Goal: Information Seeking & Learning: Learn about a topic

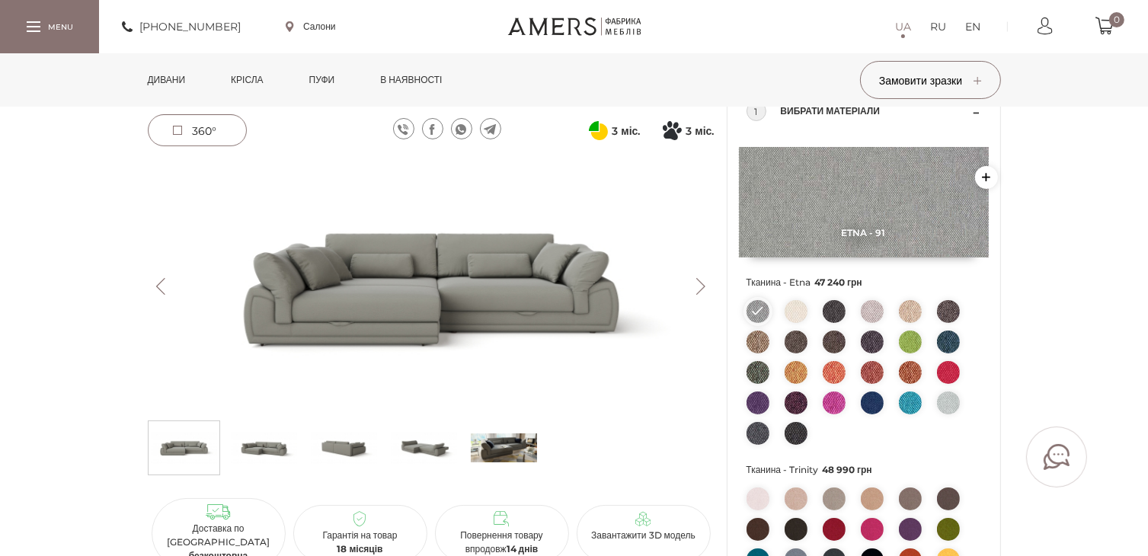
scroll to position [152, 0]
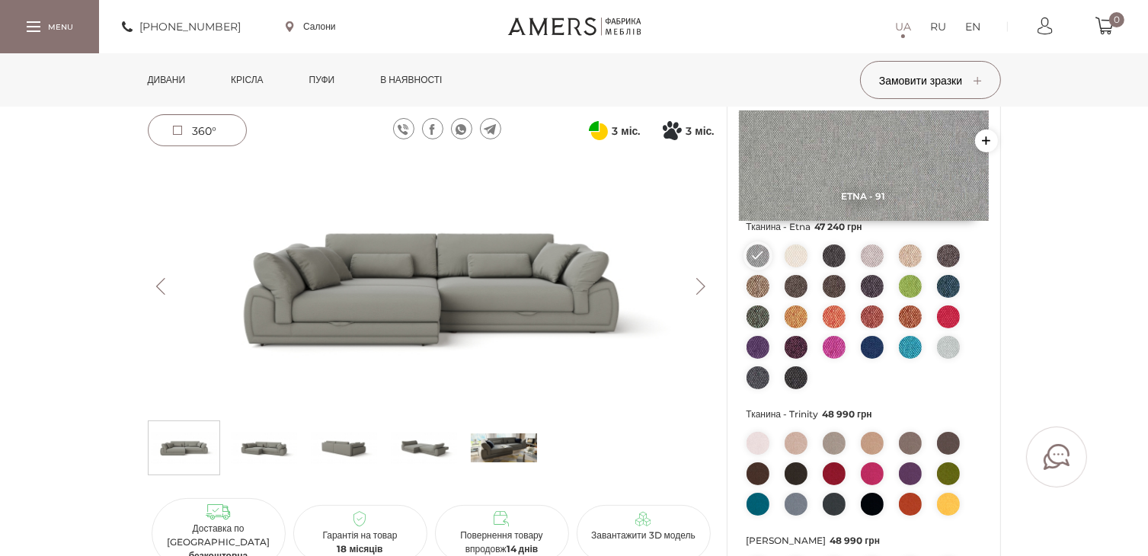
click at [692, 273] on img at bounding box center [431, 286] width 567 height 253
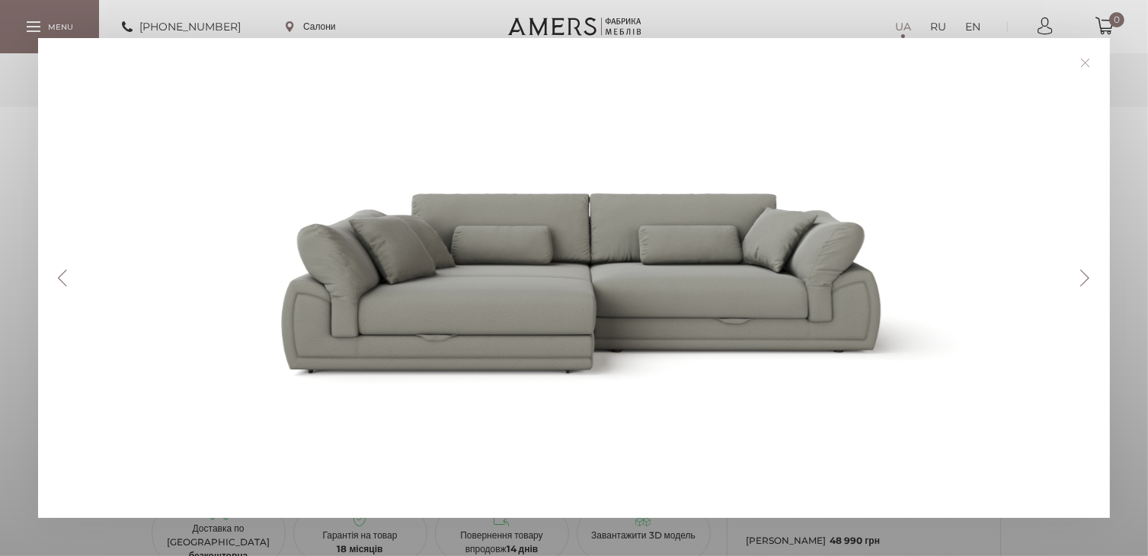
click at [1084, 277] on button "Next" at bounding box center [1085, 278] width 27 height 17
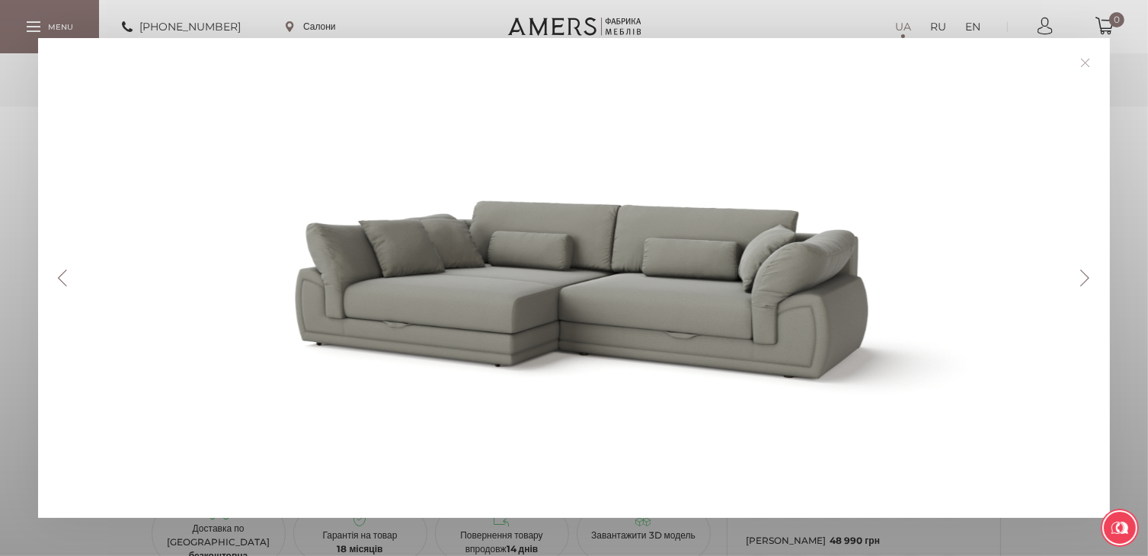
click at [1084, 276] on button "Next" at bounding box center [1085, 278] width 27 height 17
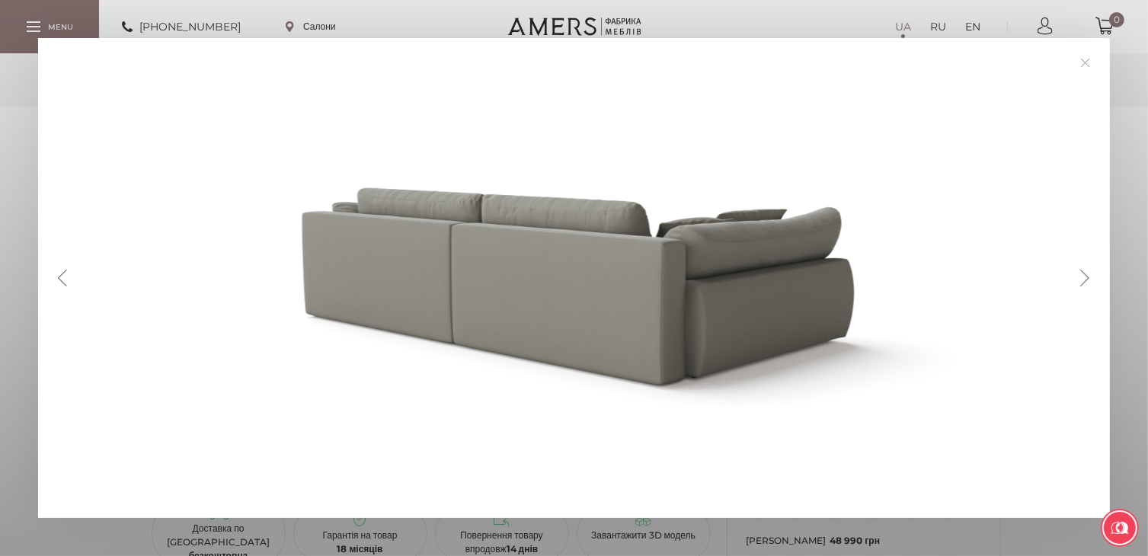
click at [1084, 276] on button "Next" at bounding box center [1085, 278] width 27 height 17
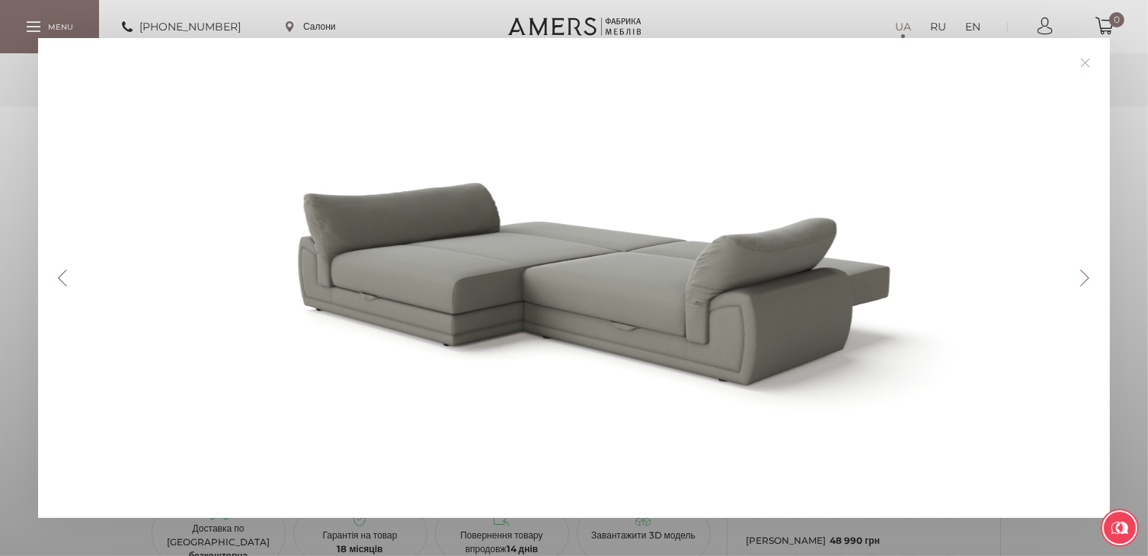
click at [1084, 276] on button "Next" at bounding box center [1085, 278] width 27 height 17
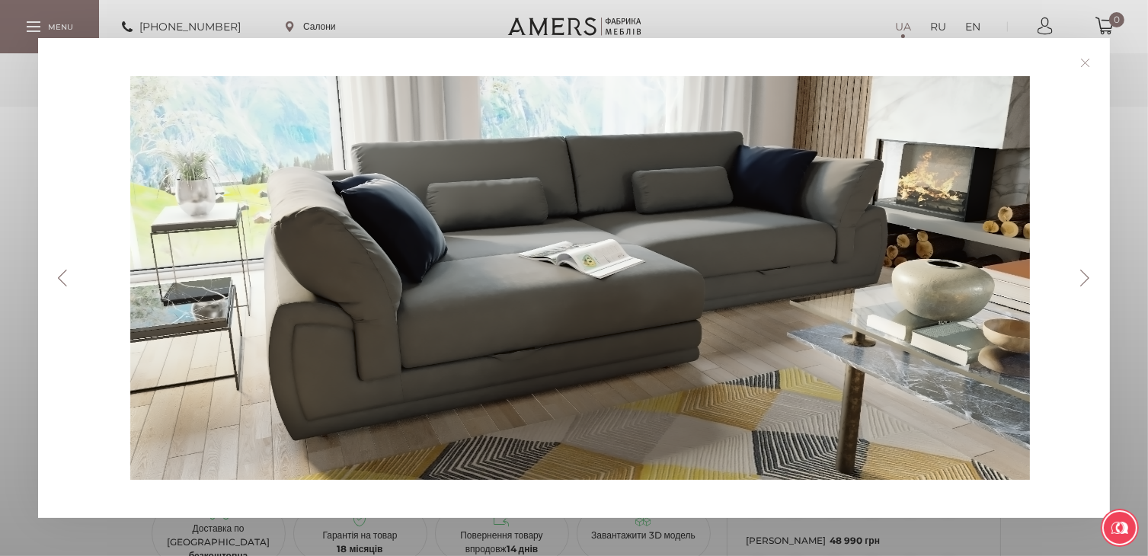
click at [1084, 276] on button "Next" at bounding box center [1085, 278] width 27 height 17
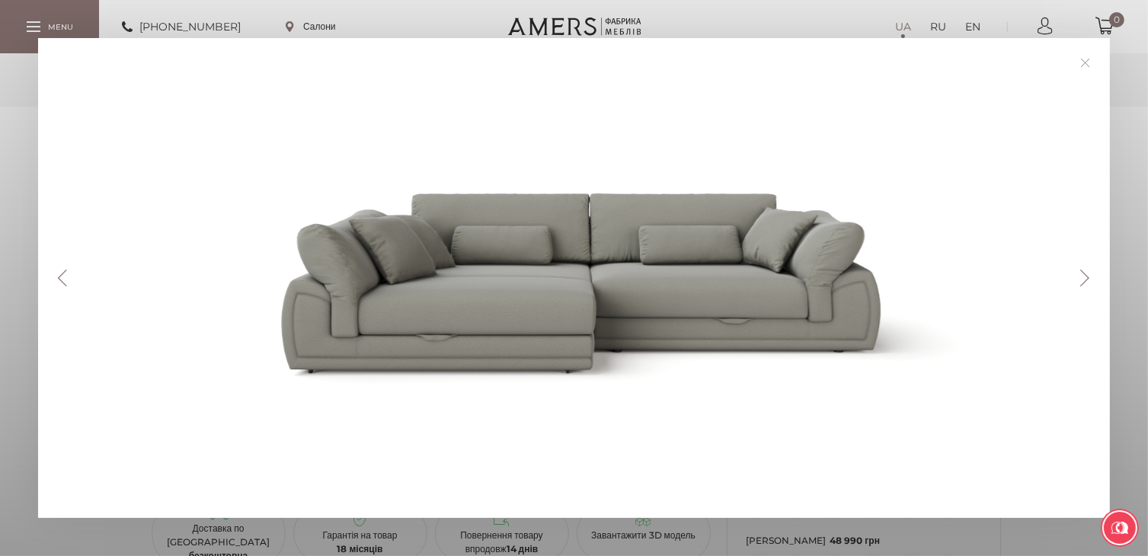
click at [1084, 276] on button "Next" at bounding box center [1085, 278] width 27 height 17
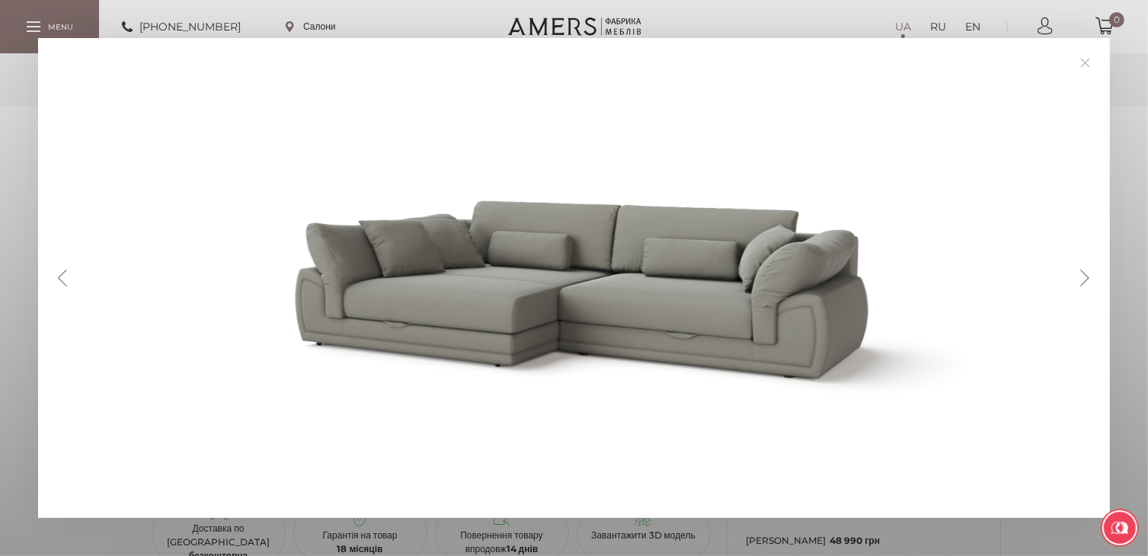
click at [1084, 276] on button "Next" at bounding box center [1085, 278] width 27 height 17
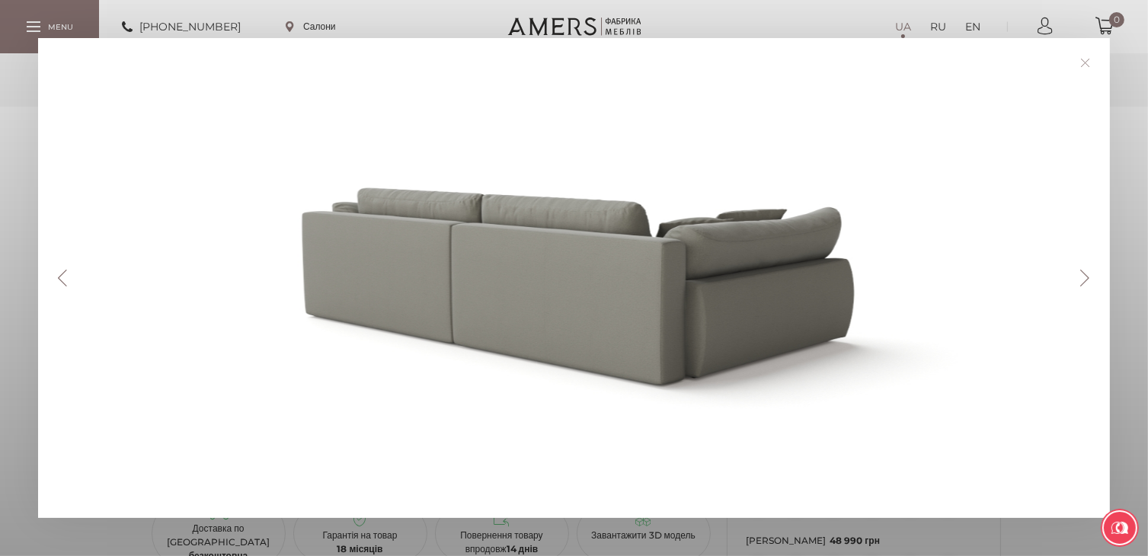
click at [1084, 276] on button "Next" at bounding box center [1085, 278] width 27 height 17
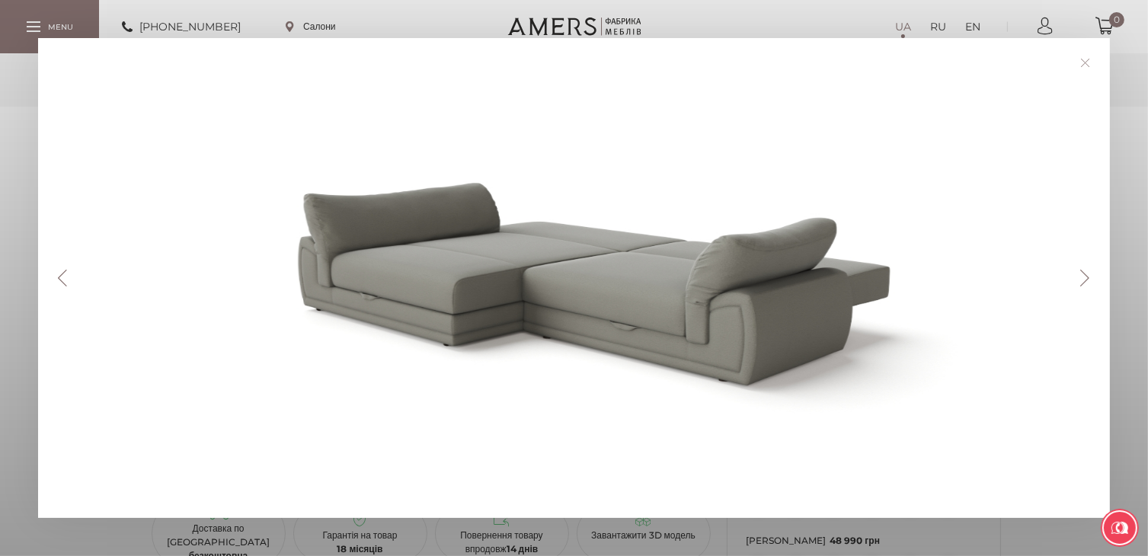
click at [1084, 276] on button "Next" at bounding box center [1085, 278] width 27 height 17
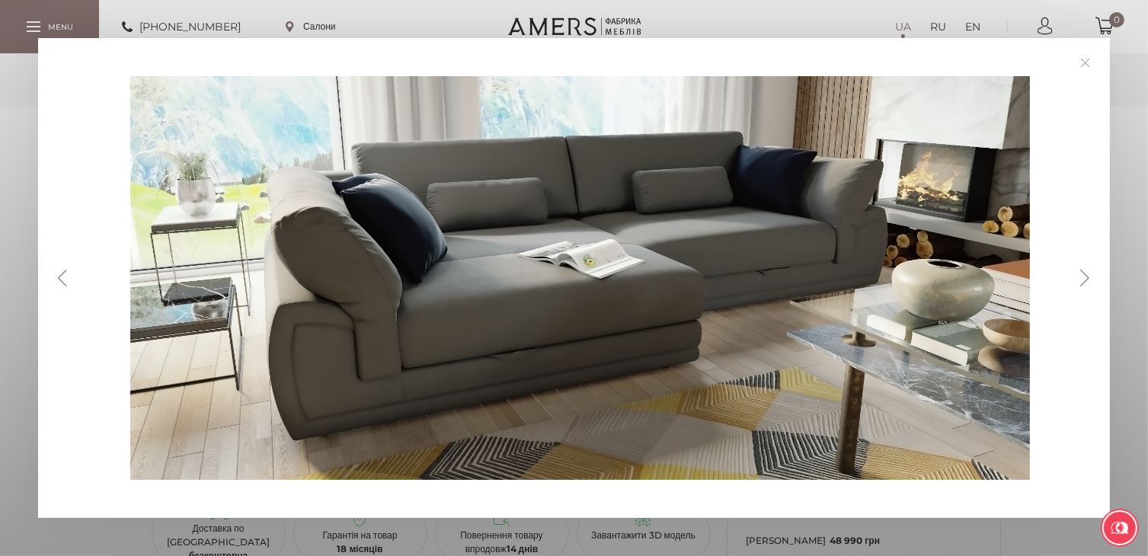
click at [1084, 276] on button "Next" at bounding box center [1085, 278] width 27 height 17
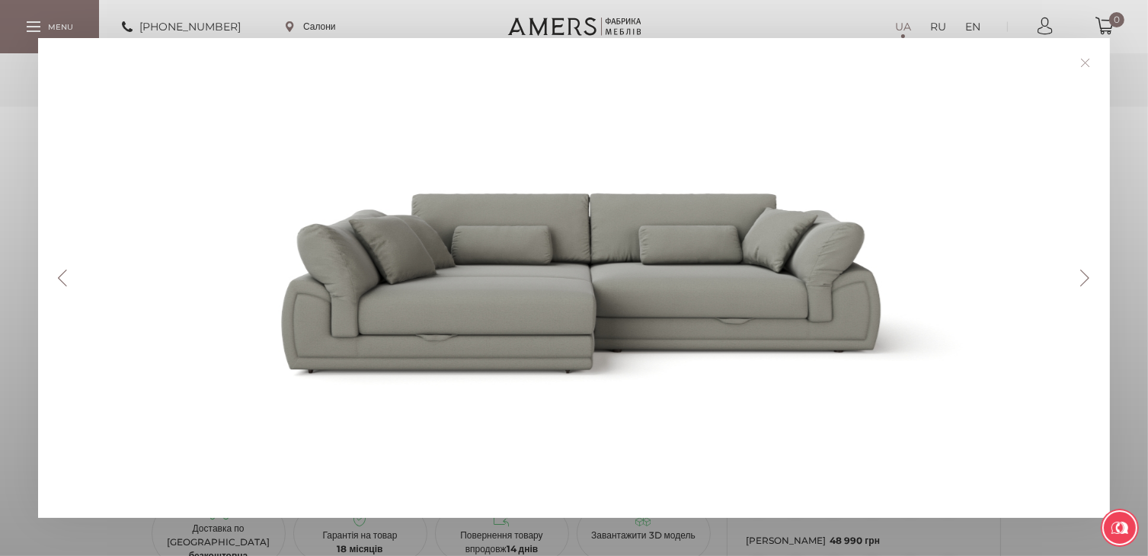
click at [1097, 54] on link at bounding box center [1085, 63] width 24 height 24
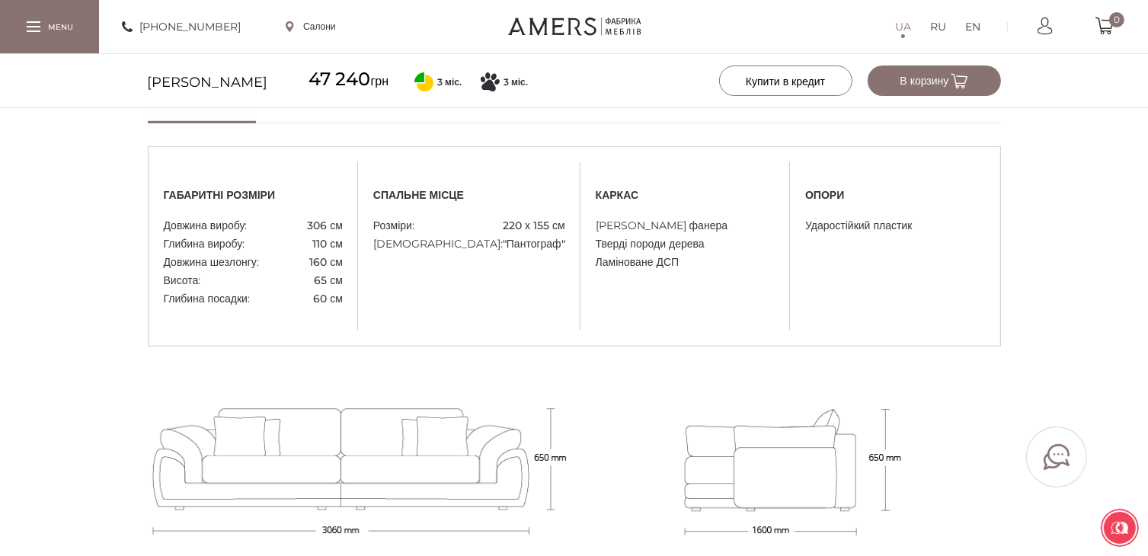
scroll to position [1054, 0]
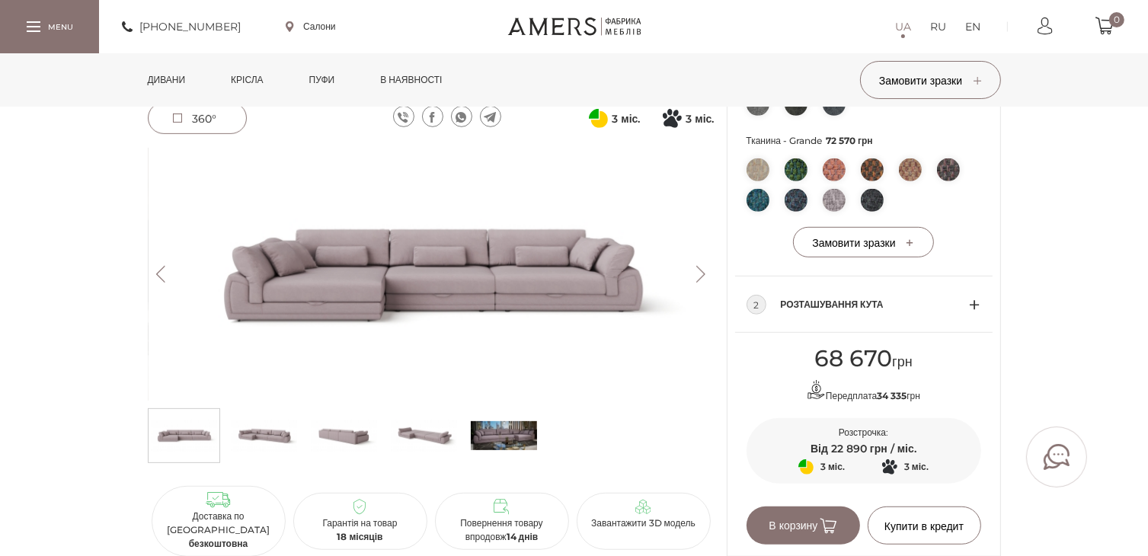
scroll to position [990, 0]
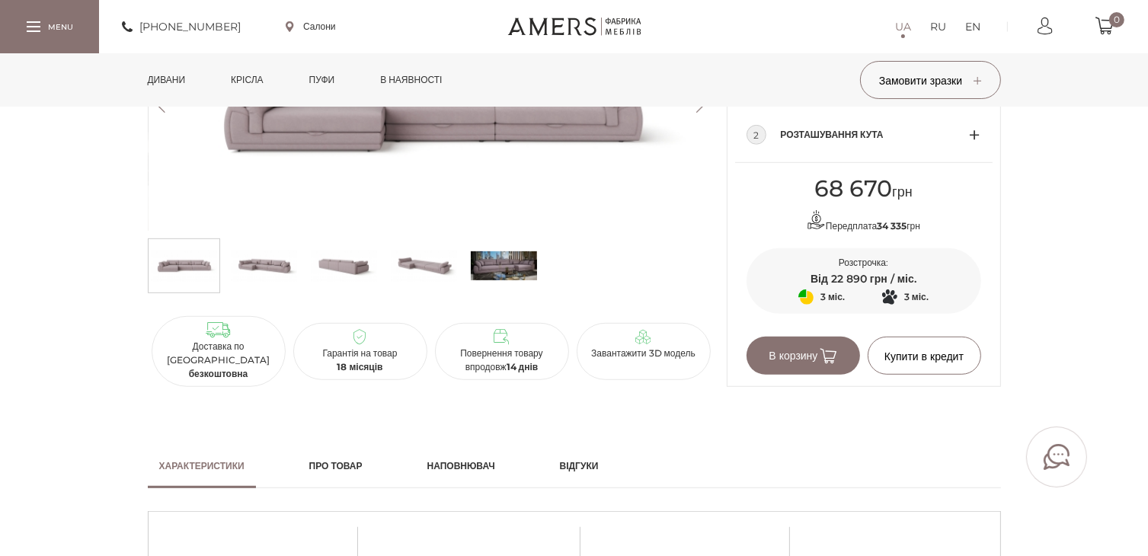
click at [511, 256] on img at bounding box center [504, 266] width 66 height 46
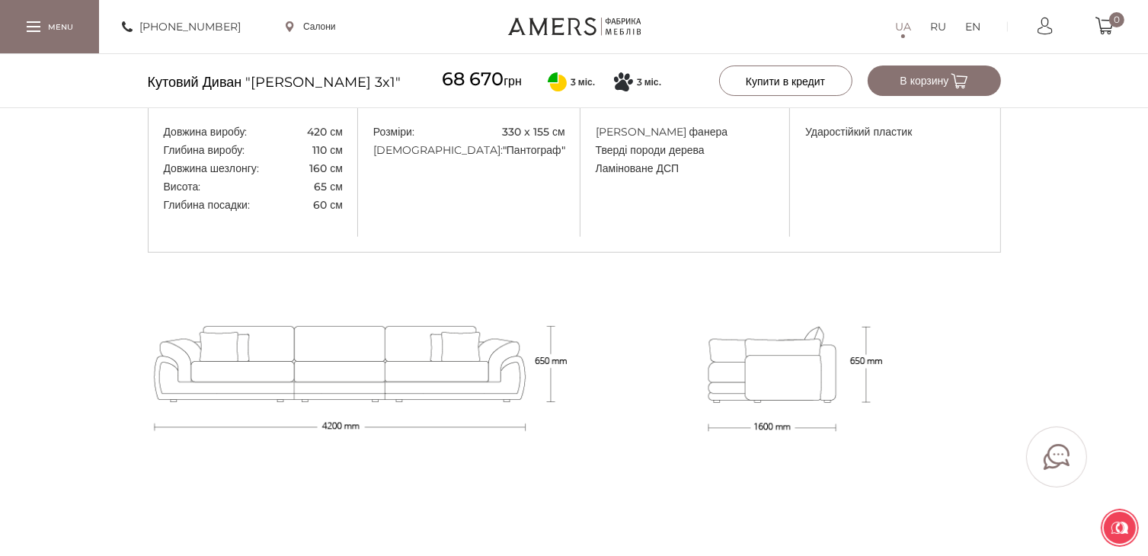
scroll to position [1282, 0]
